Goal: Task Accomplishment & Management: Use online tool/utility

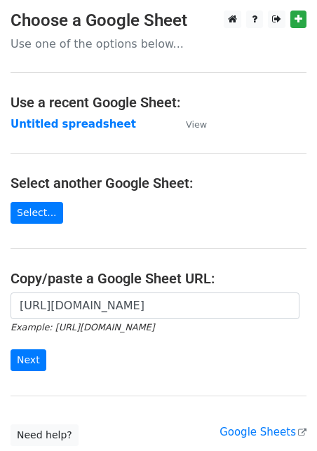
scroll to position [0, 305]
type input "[URL][DOMAIN_NAME]"
click at [33, 357] on input "Next" at bounding box center [29, 361] width 36 height 22
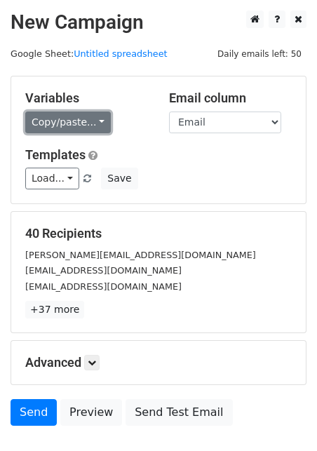
click at [86, 126] on link "Copy/paste..." at bounding box center [68, 123] width 86 height 22
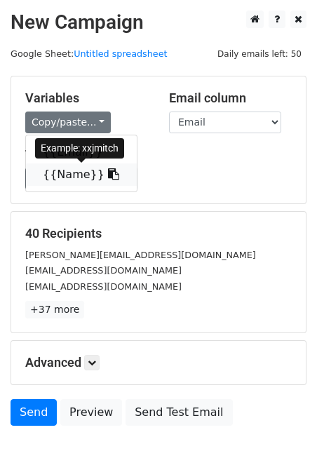
click at [76, 172] on link "{{Name}}" at bounding box center [81, 175] width 111 height 22
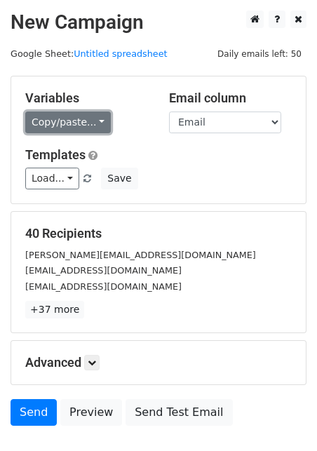
click at [62, 113] on link "Copy/paste..." at bounding box center [68, 123] width 86 height 22
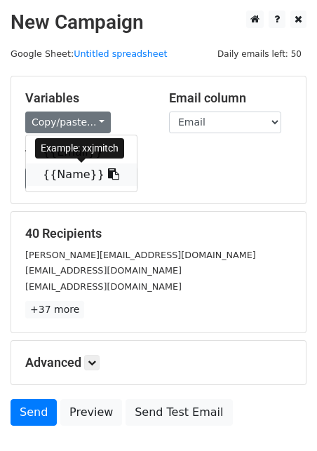
click at [76, 174] on link "{{Name}}" at bounding box center [81, 175] width 111 height 22
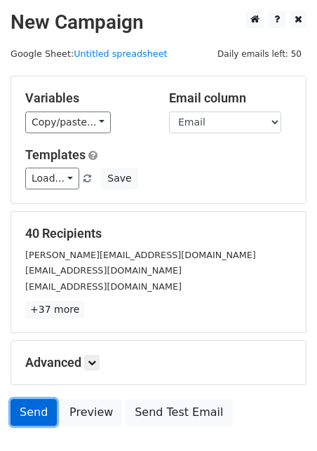
click at [31, 416] on link "Send" at bounding box center [34, 412] width 46 height 27
